Goal: Task Accomplishment & Management: Manage account settings

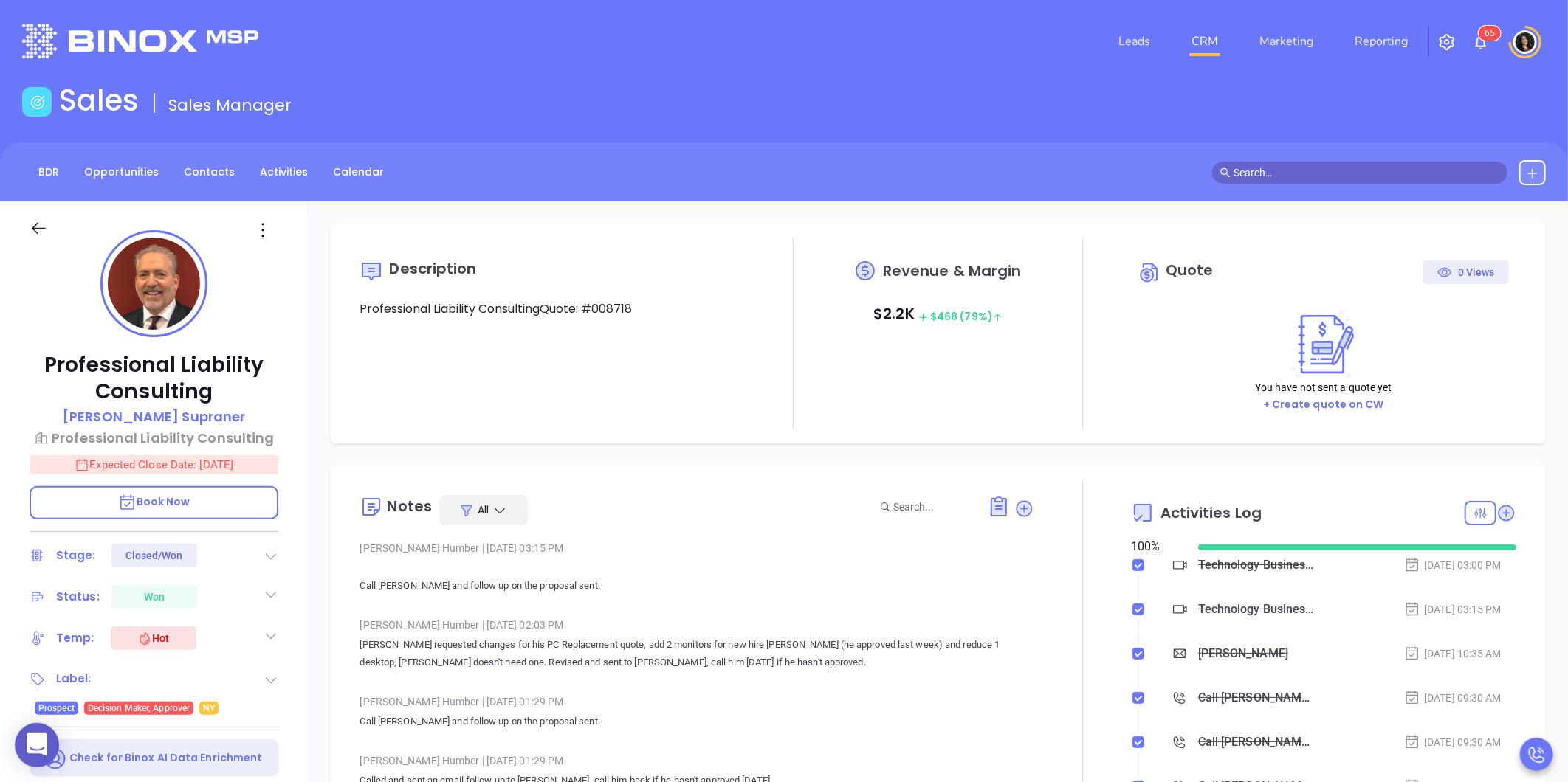
type input "[PERSON_NAME]"
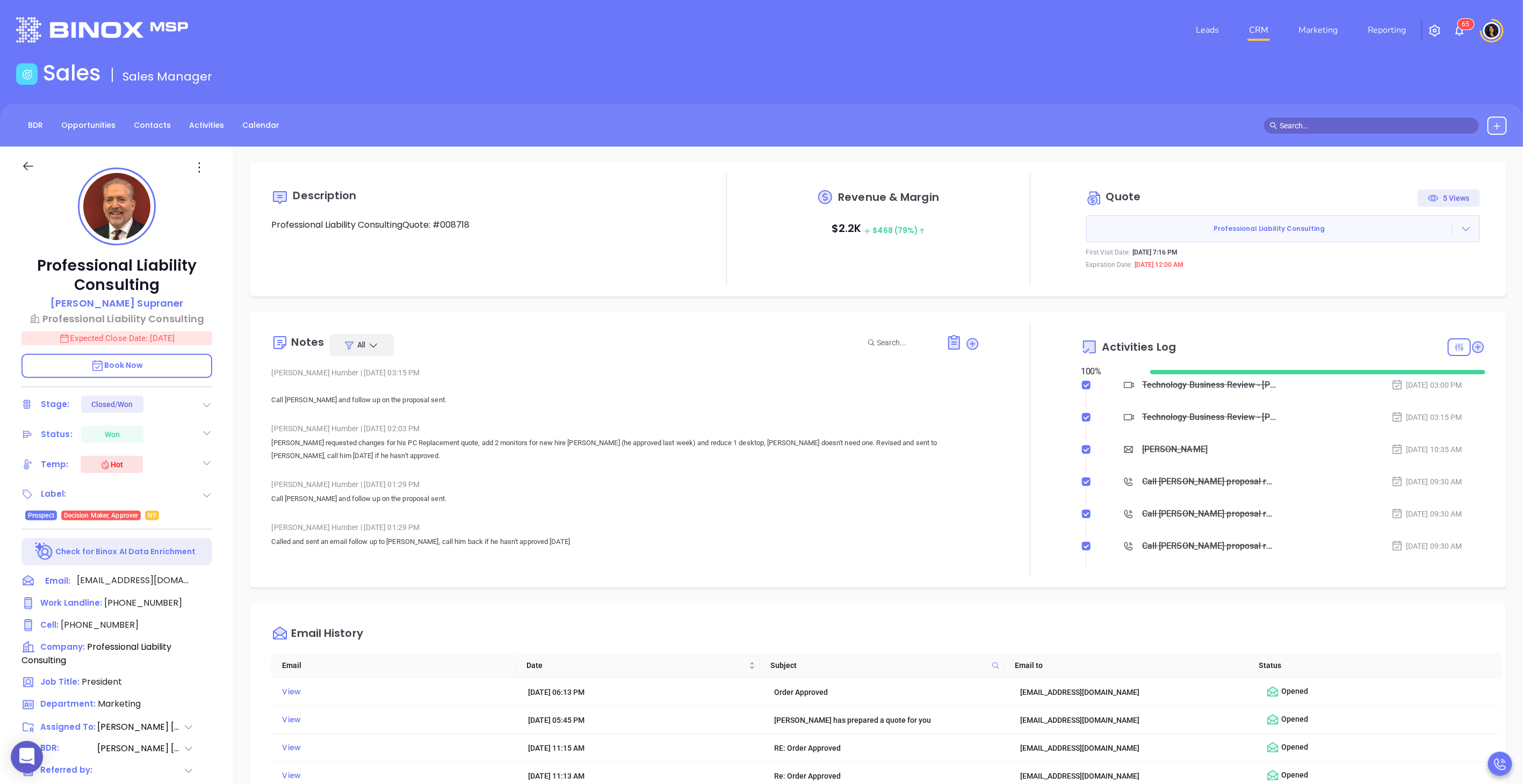
scroll to position [218, 0]
click at [1141, 126] on input "text" at bounding box center [1376, 125] width 193 height 11
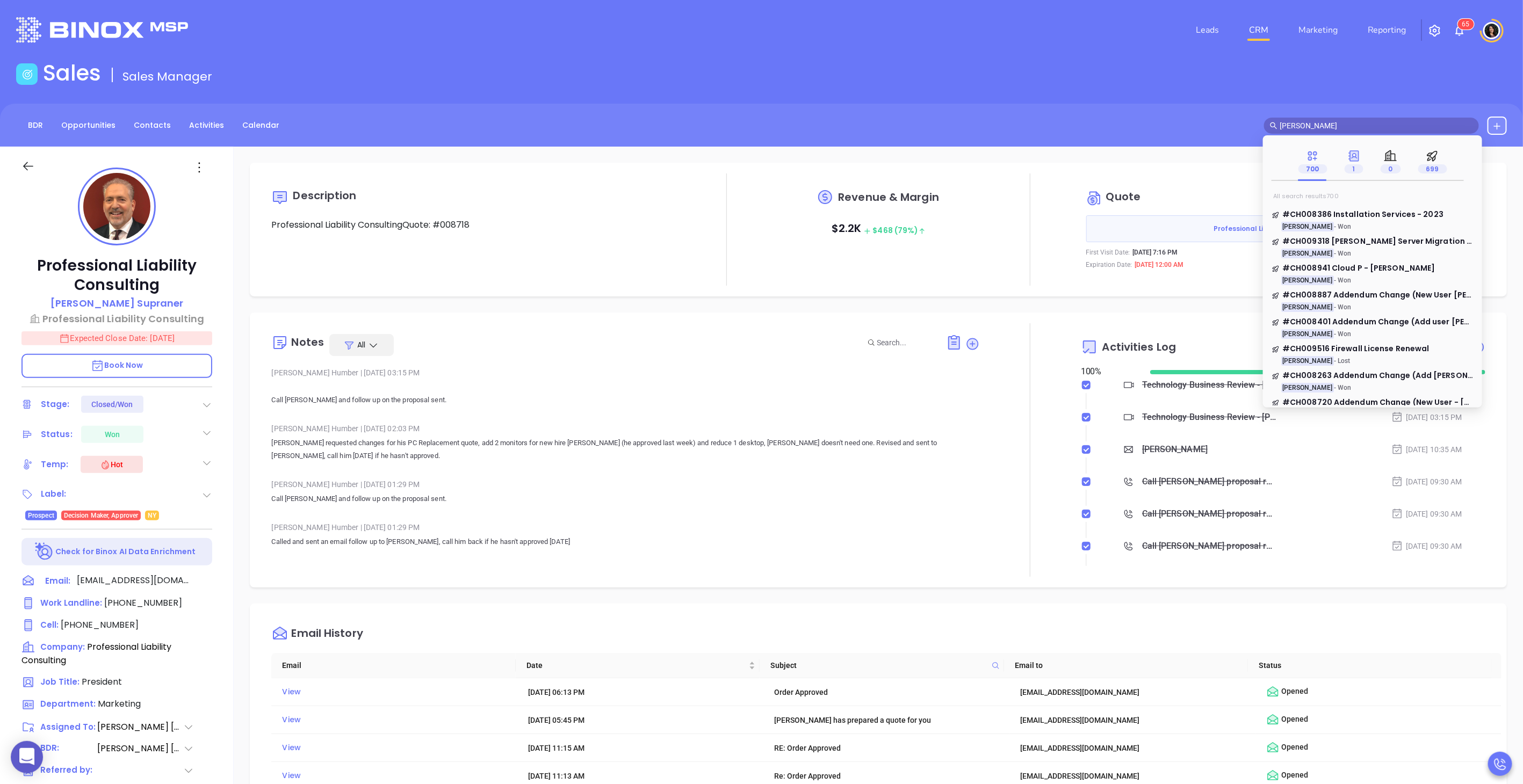
type input "[PERSON_NAME]"
click at [1141, 150] on icon at bounding box center [1355, 156] width 14 height 14
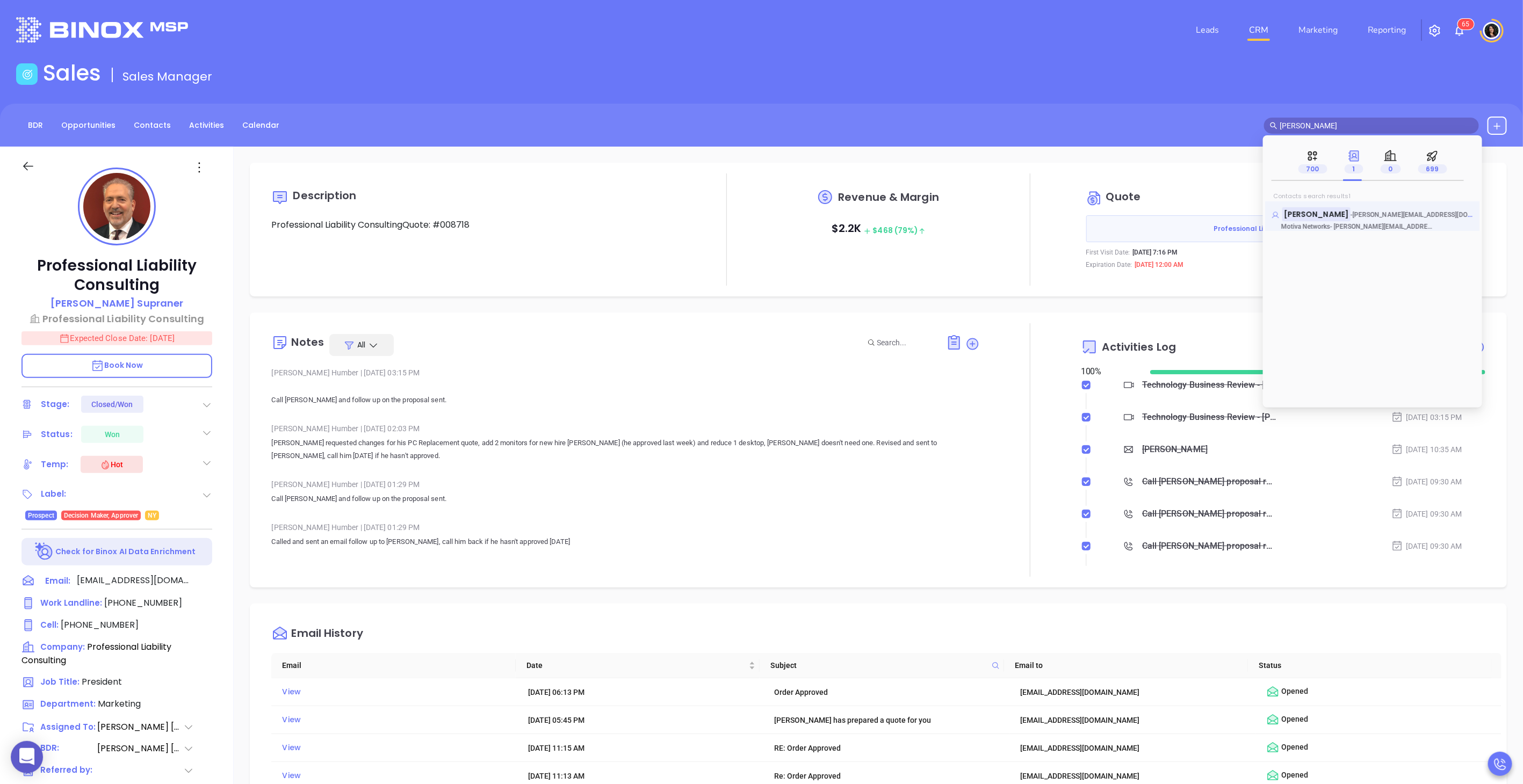
click at [1141, 214] on mark "[PERSON_NAME]" at bounding box center [1316, 214] width 68 height 14
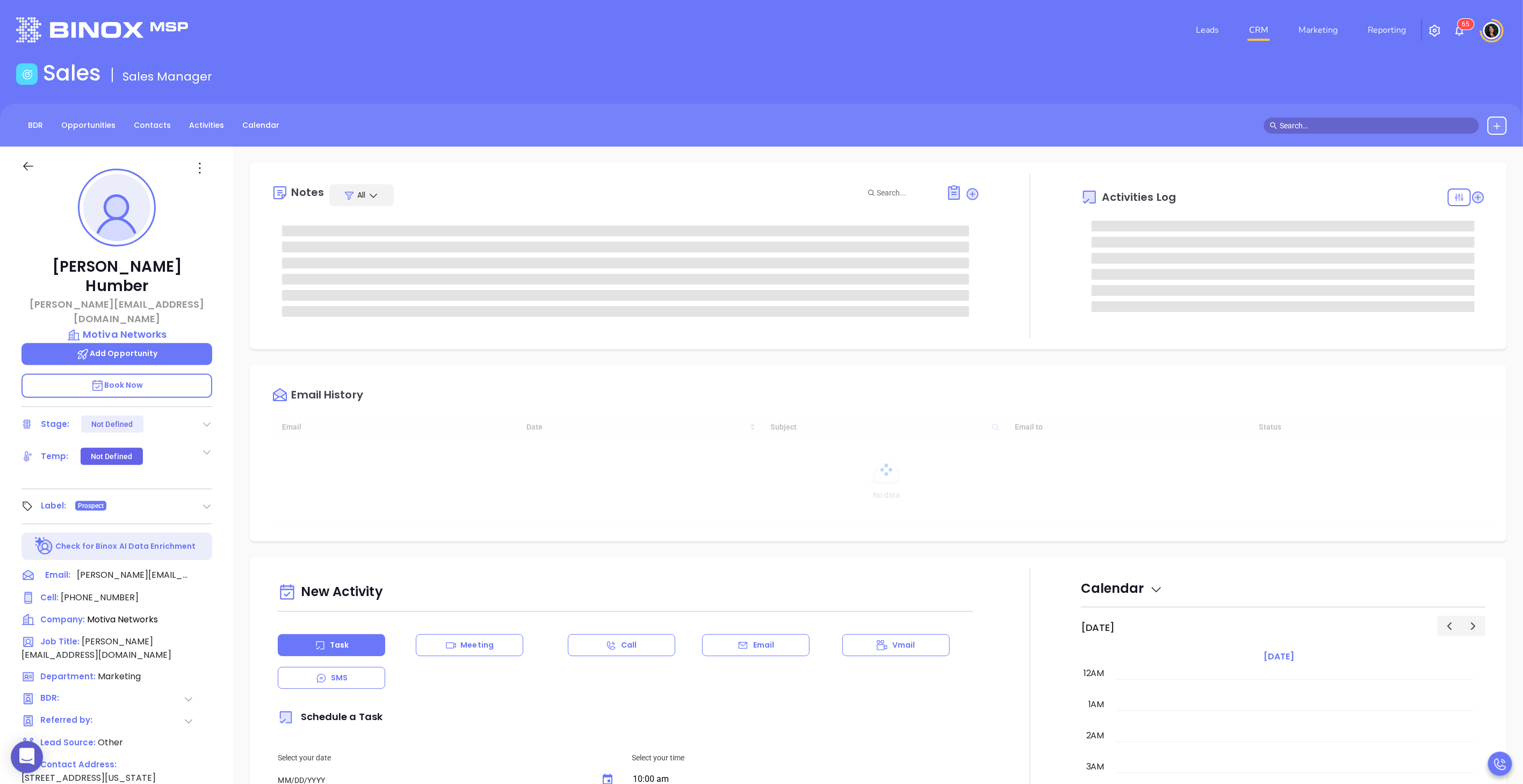
type input "[DATE]"
type input "[PERSON_NAME]"
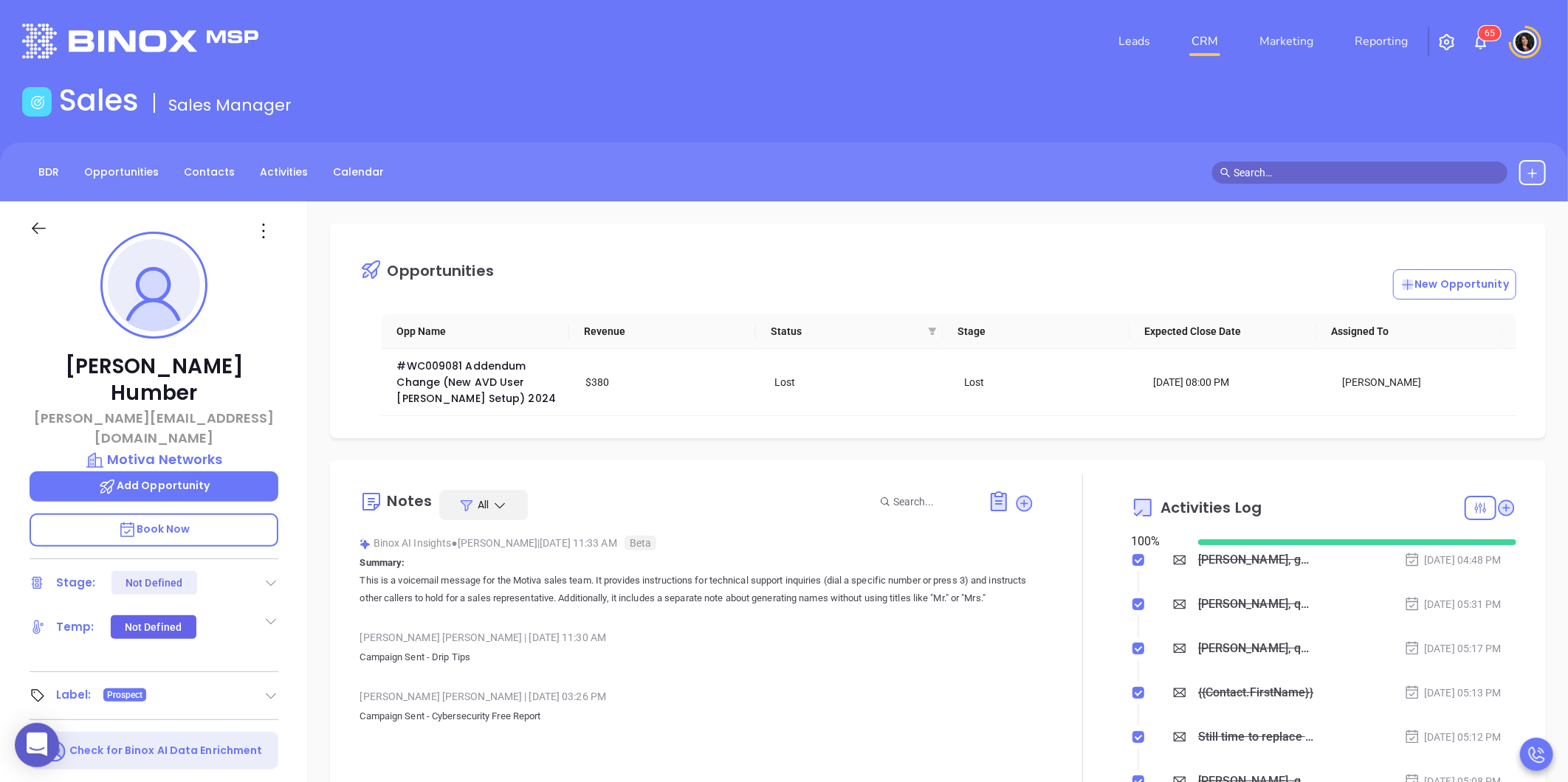
click at [1207, 32] on link "CRM" at bounding box center [1204, 42] width 38 height 30
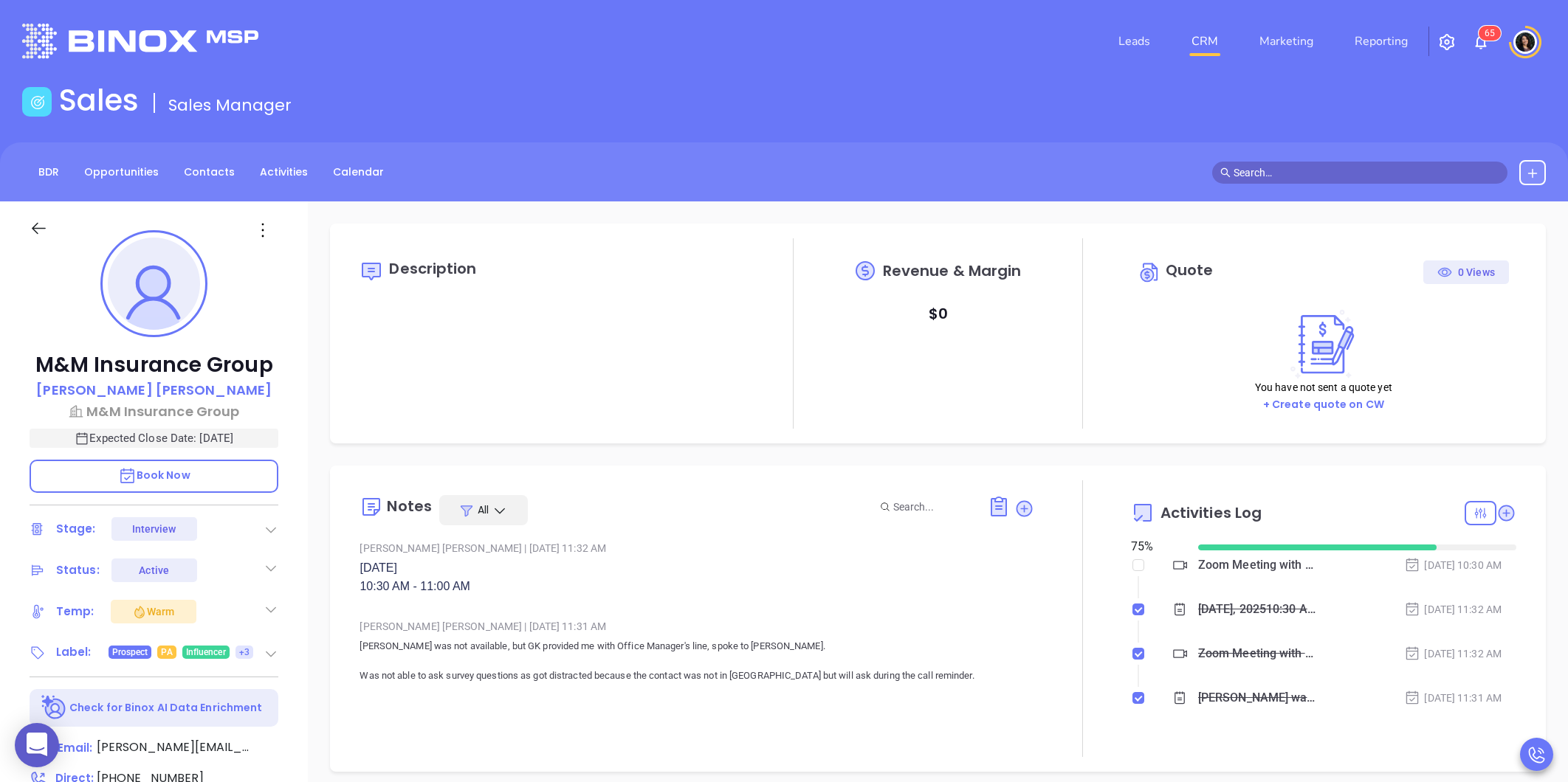
type input "[PERSON_NAME]"
